Goal: Ask a question

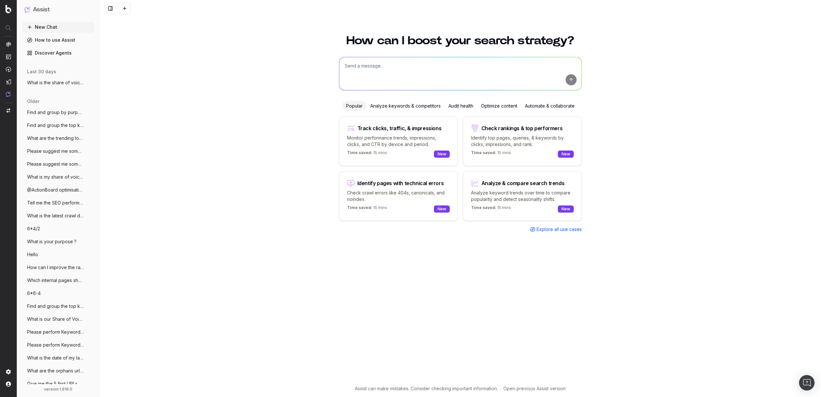
click at [51, 27] on button "New Chat" at bounding box center [58, 27] width 72 height 10
click at [361, 73] on textarea at bounding box center [460, 73] width 242 height 33
type textarea "W"
type textarea "Please give me the H1 of the firt 100 crawled URLs of my project"
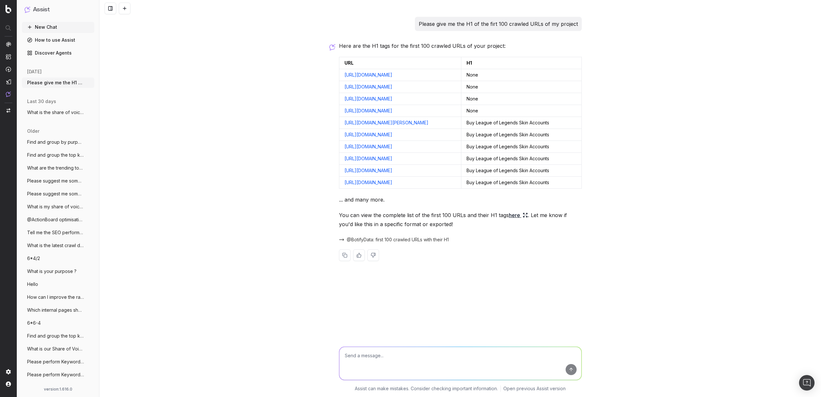
click at [513, 219] on link "here" at bounding box center [518, 214] width 19 height 9
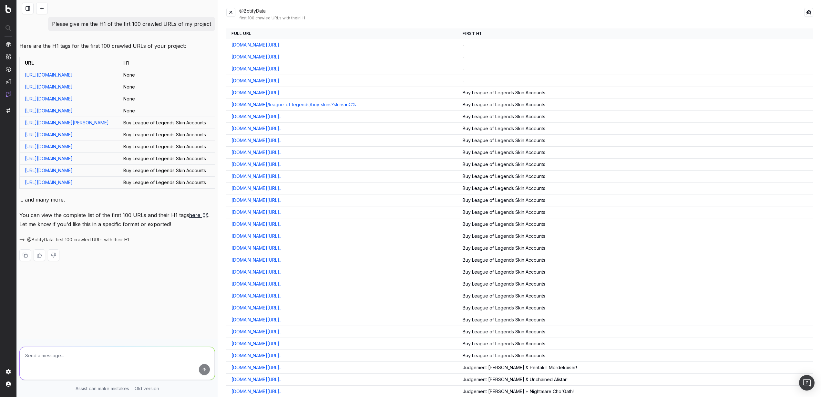
click at [232, 10] on button at bounding box center [230, 12] width 9 height 9
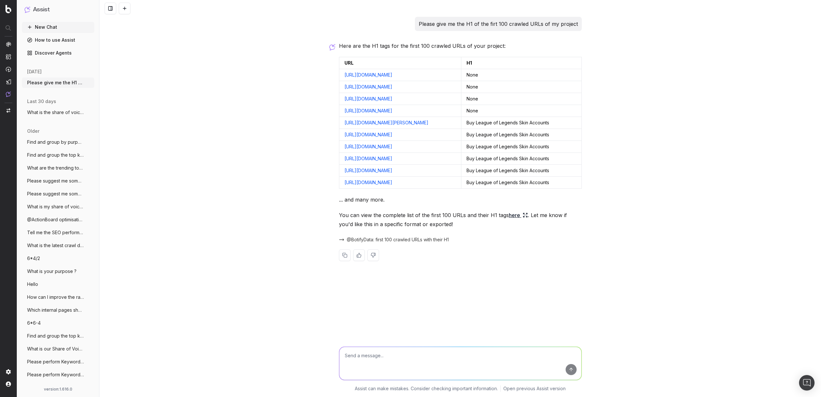
click at [381, 354] on textarea at bounding box center [460, 363] width 242 height 33
type textarea "A"
type textarea "Please export it as csv with the following format: id,url,h1 Where id is an ind…"
click at [571, 370] on button "submit" at bounding box center [570, 369] width 11 height 11
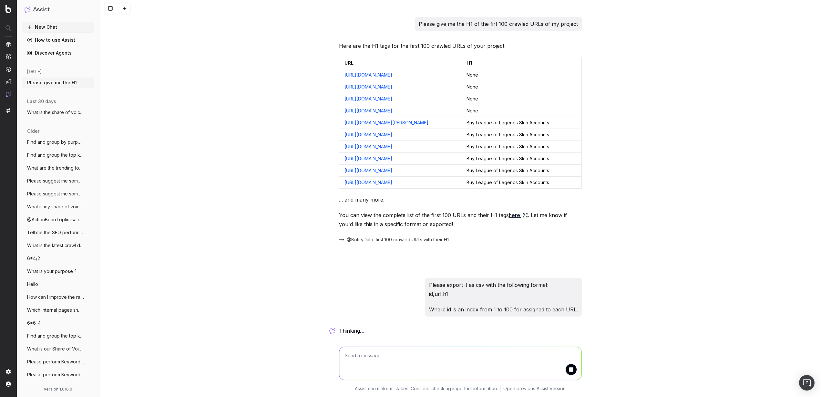
scroll to position [29, 0]
